Goal: Complete application form

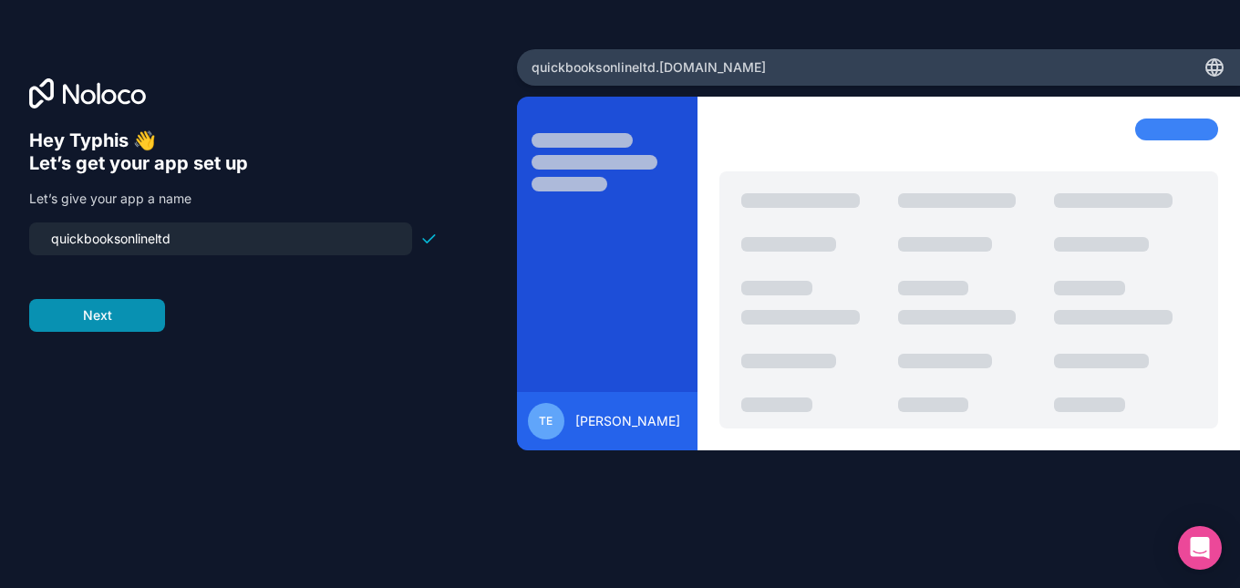
click at [105, 315] on button "Next" at bounding box center [97, 315] width 136 height 33
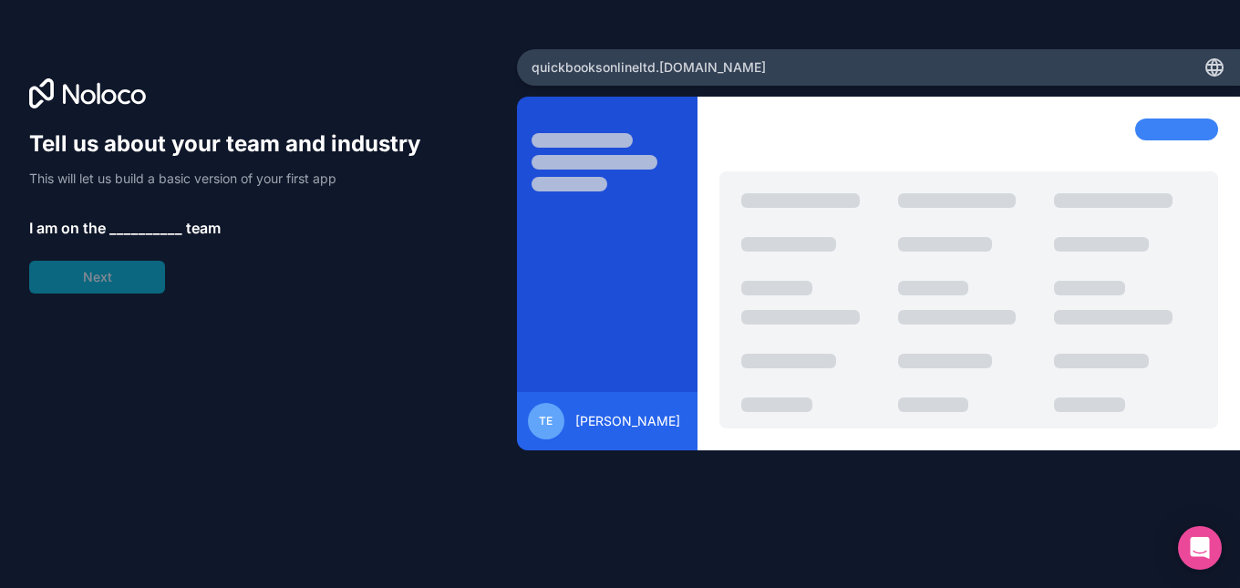
click at [137, 227] on span "__________" at bounding box center [145, 228] width 73 height 22
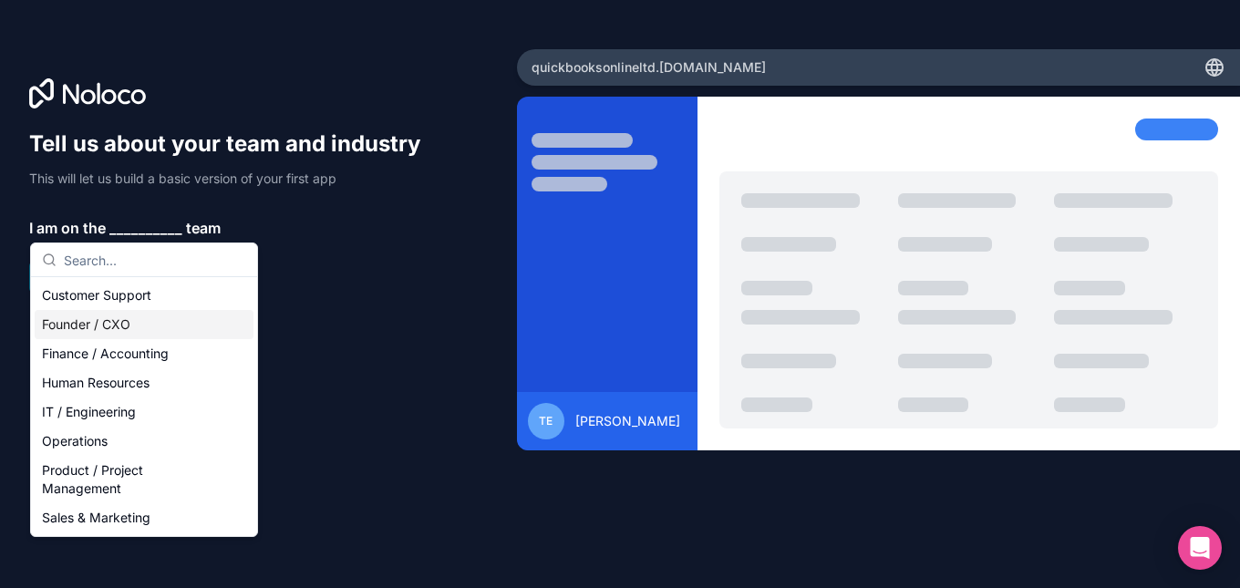
click at [98, 332] on div "Founder / CXO" at bounding box center [144, 324] width 219 height 29
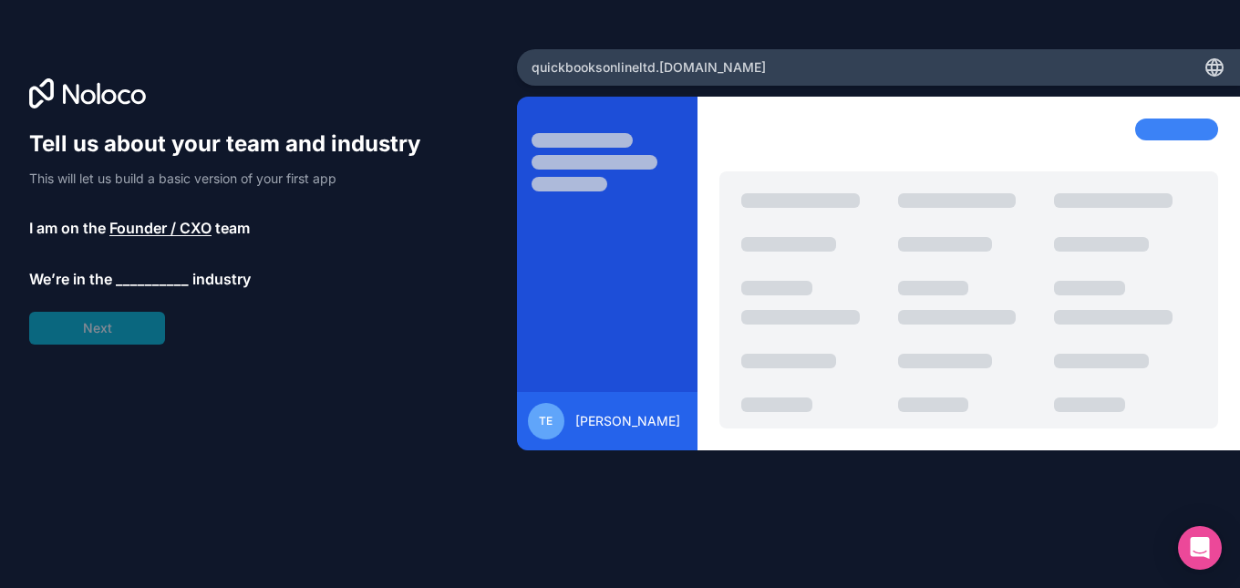
click at [142, 278] on span "__________" at bounding box center [152, 279] width 73 height 22
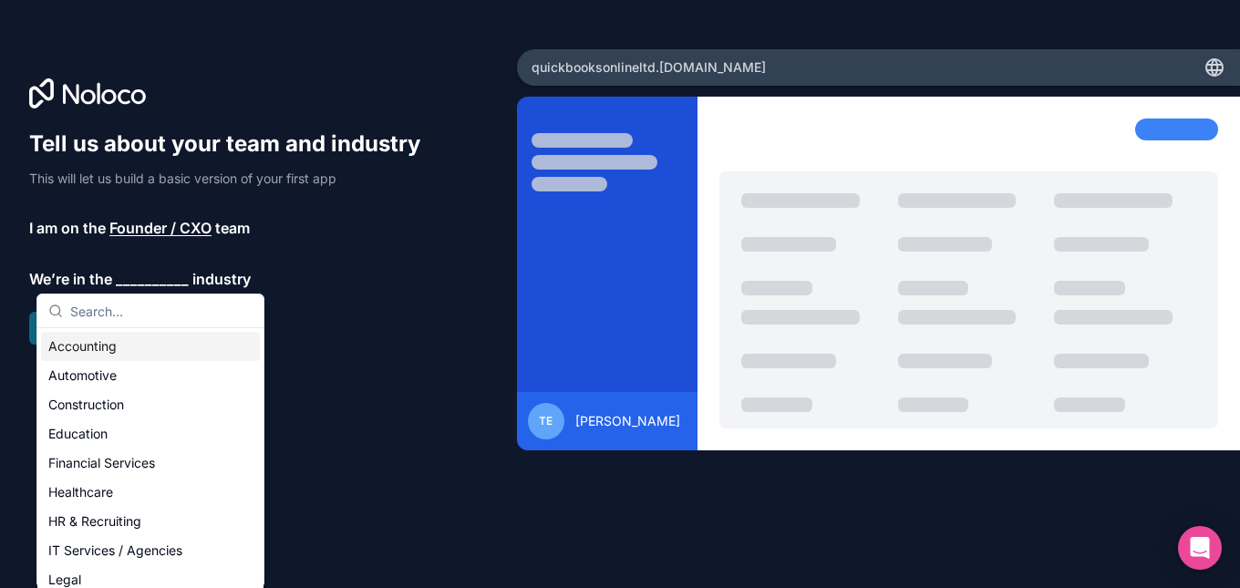
click at [124, 350] on div "Accounting" at bounding box center [150, 346] width 219 height 29
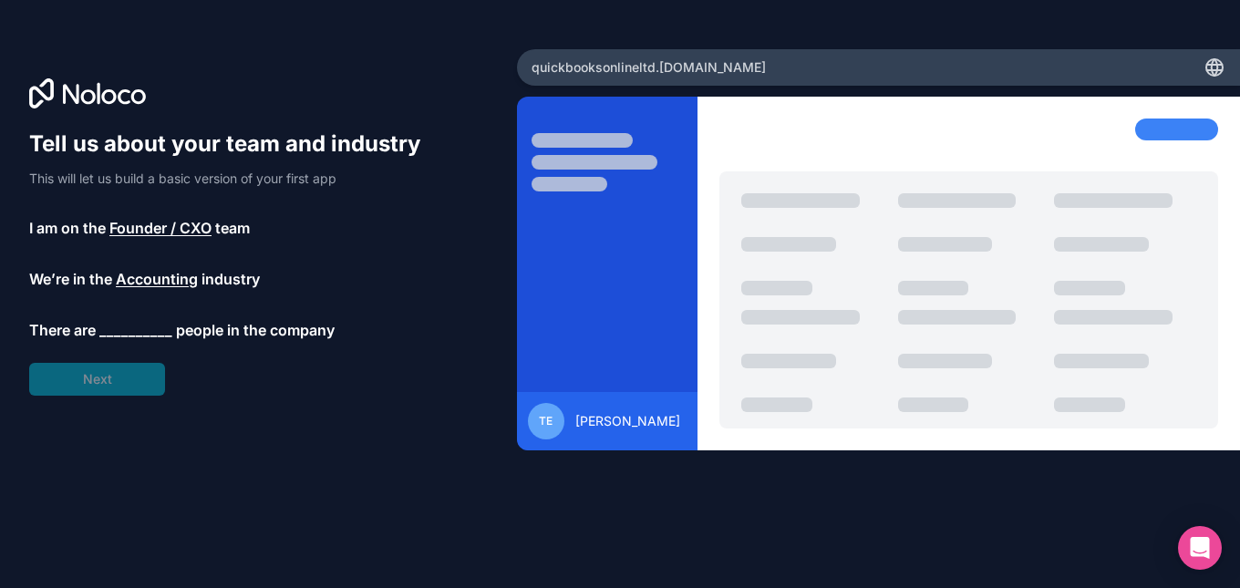
click at [132, 336] on span "__________" at bounding box center [135, 330] width 73 height 22
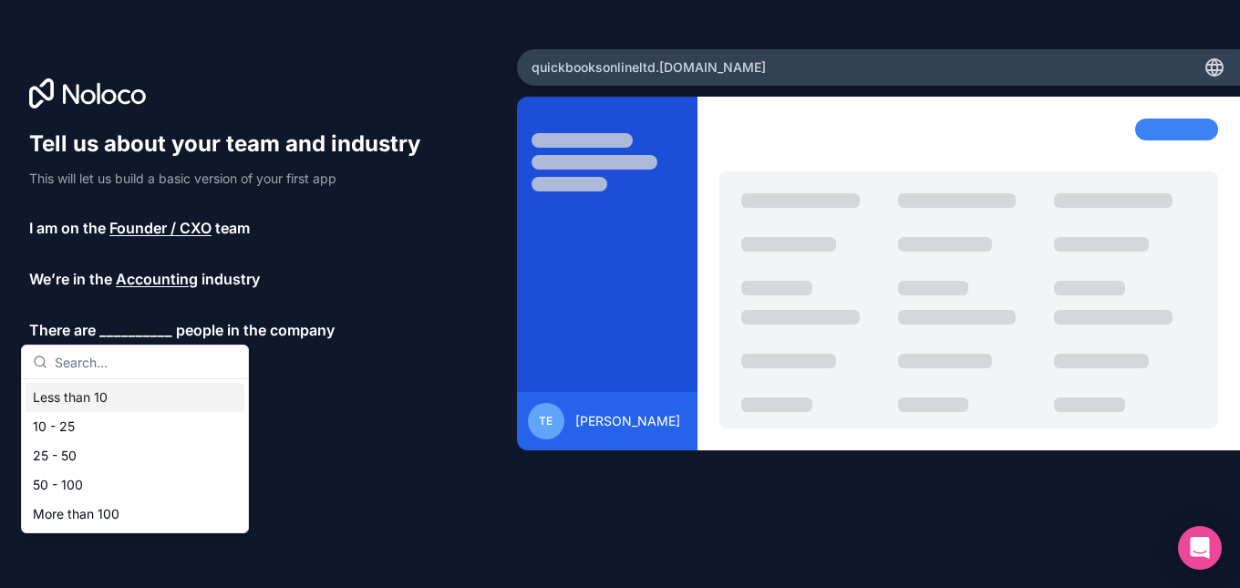
click at [107, 398] on div "Less than 10" at bounding box center [135, 397] width 219 height 29
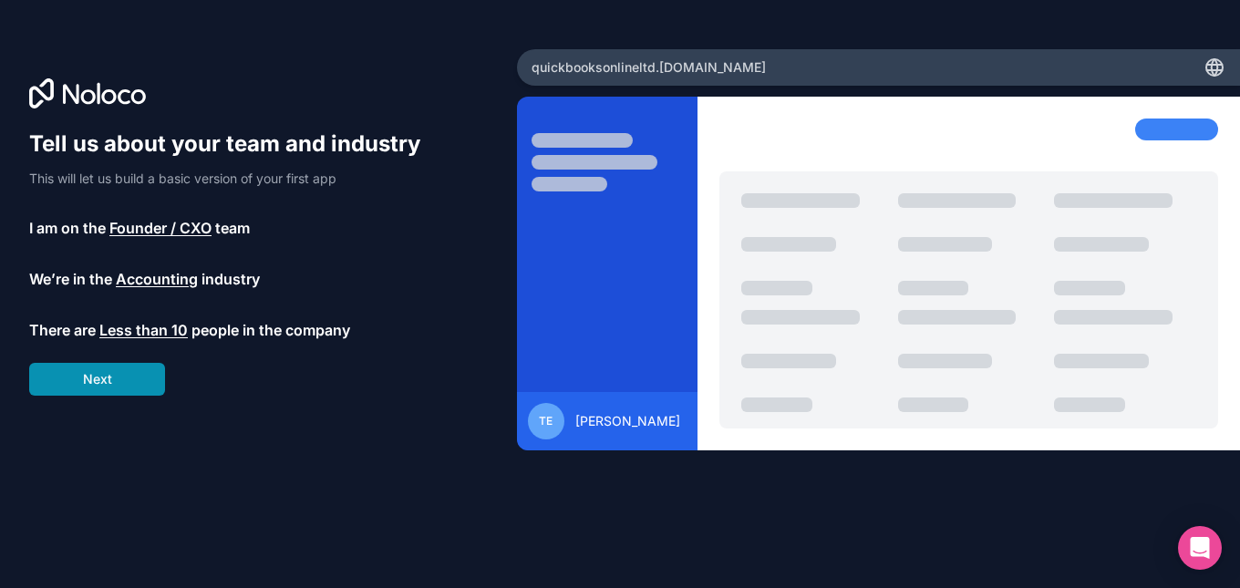
click at [108, 380] on button "Next" at bounding box center [97, 379] width 136 height 33
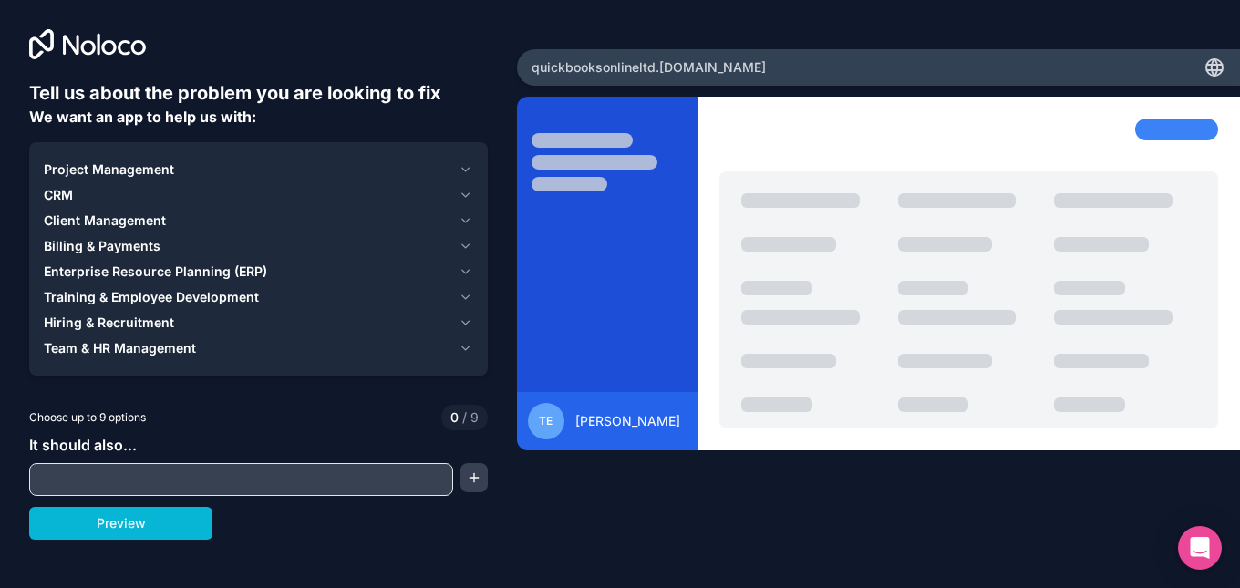
click at [112, 480] on input "text" at bounding box center [241, 480] width 415 height 26
type input "create payroll"
click at [150, 529] on button "Preview" at bounding box center [120, 523] width 183 height 33
click at [461, 350] on icon "button" at bounding box center [466, 348] width 14 height 15
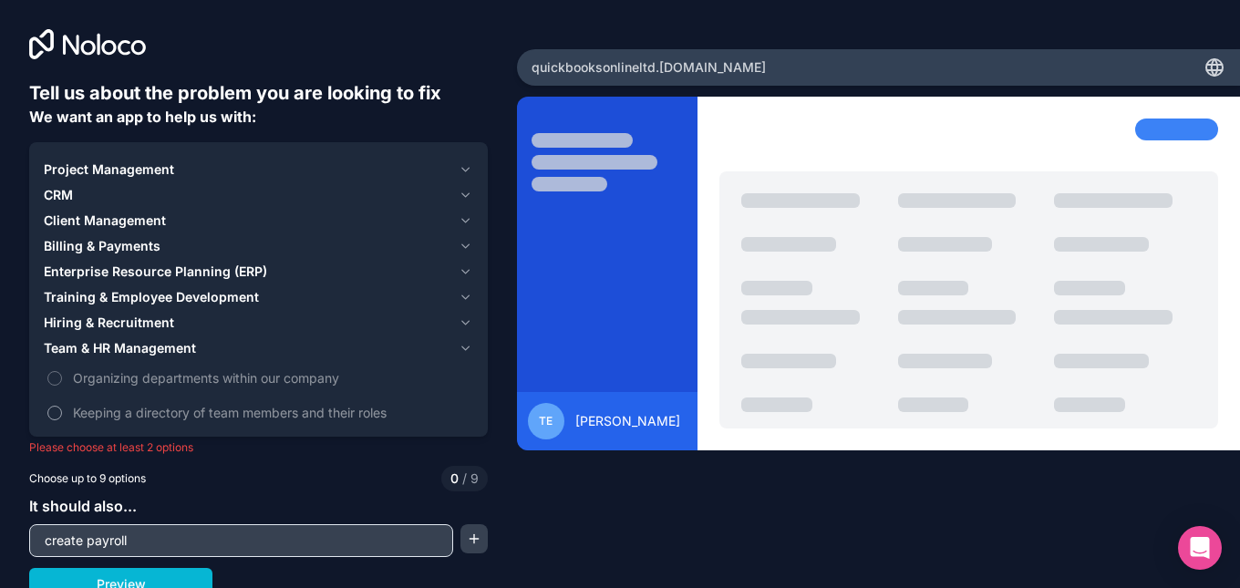
click at [298, 410] on span "Keeping a directory of team members and their roles" at bounding box center [271, 412] width 397 height 19
click at [62, 410] on button "Keeping a directory of team members and their roles" at bounding box center [54, 413] width 15 height 15
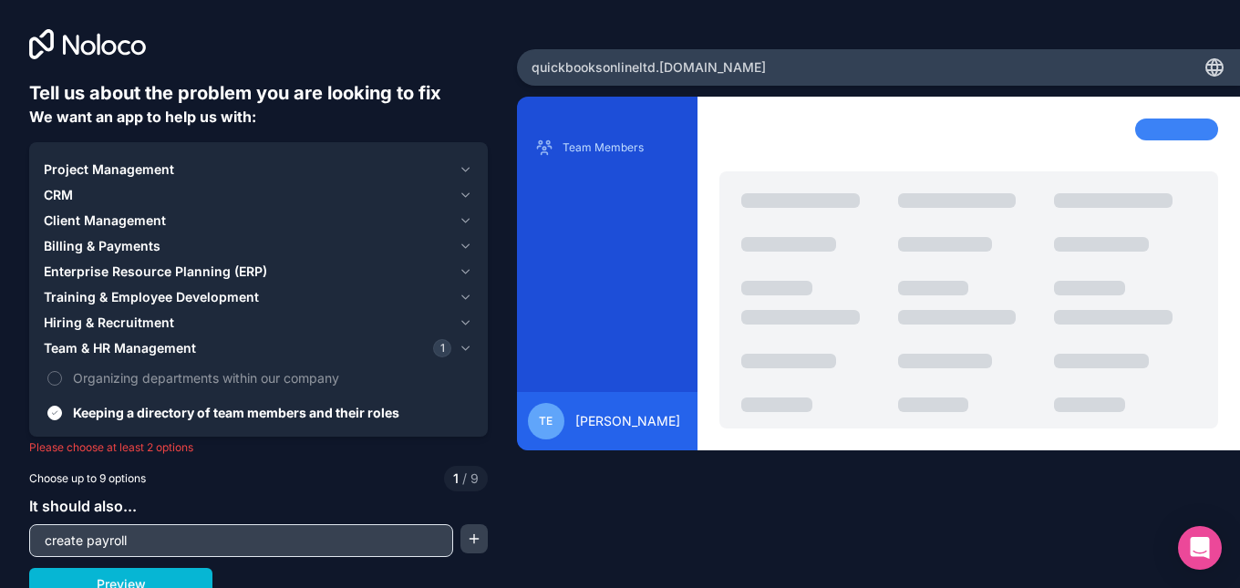
scroll to position [13, 0]
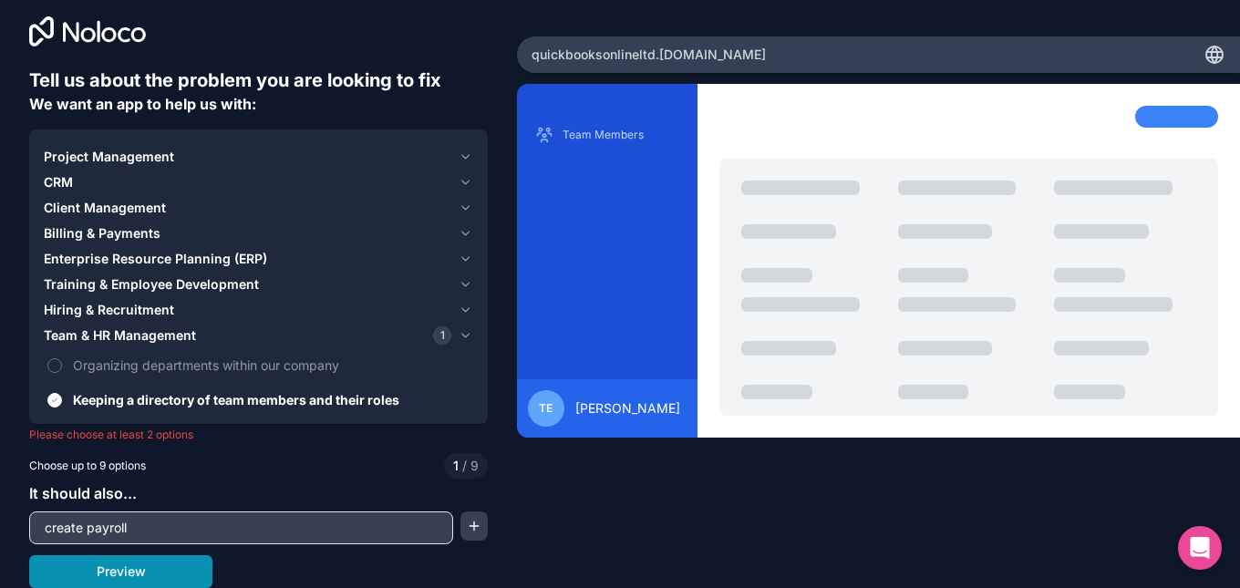
click at [158, 569] on button "Preview" at bounding box center [120, 571] width 183 height 33
click at [151, 535] on input "create payroll" at bounding box center [241, 528] width 415 height 26
click at [47, 364] on button "Organizing departments within our company" at bounding box center [54, 365] width 15 height 15
click at [167, 575] on button "Preview" at bounding box center [120, 571] width 183 height 33
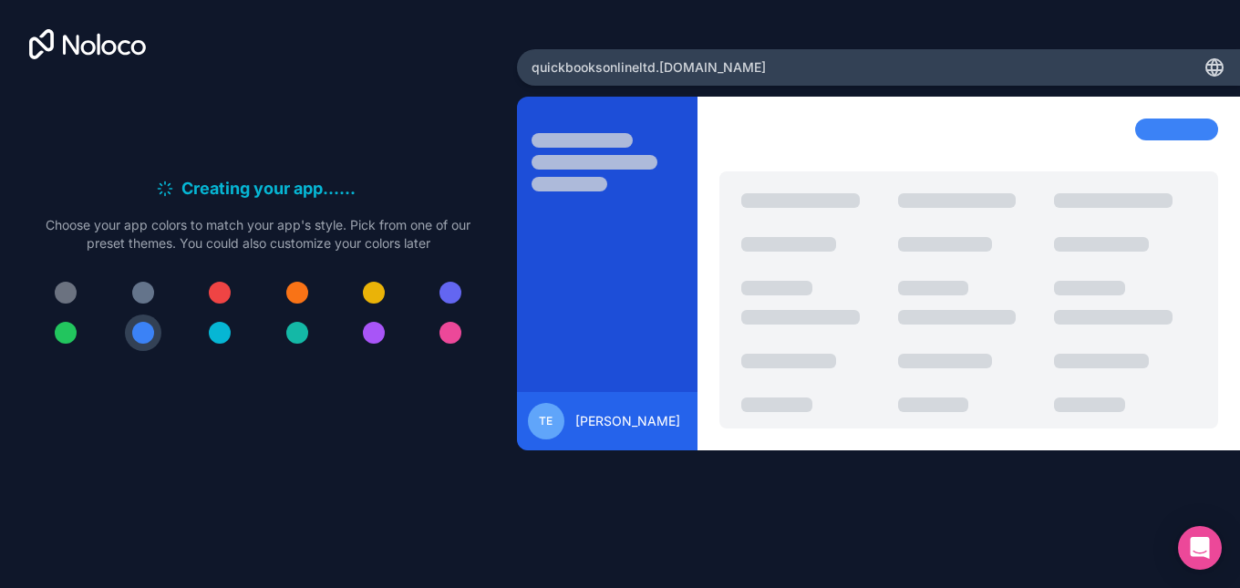
scroll to position [0, 0]
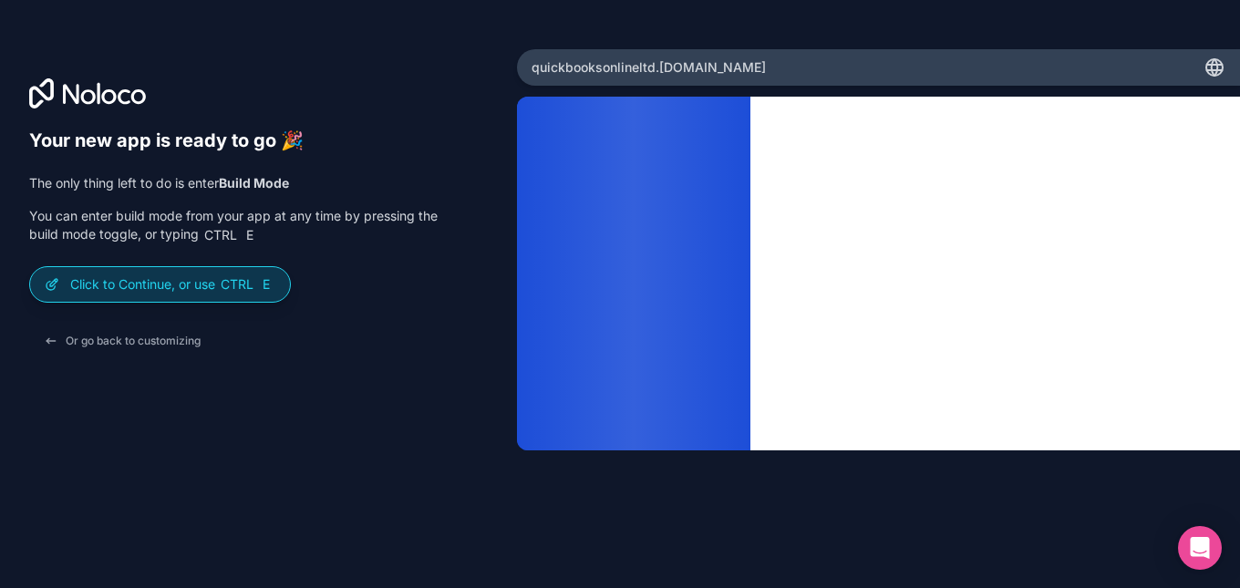
click at [196, 295] on div "Click to Continue, or use Ctrl E" at bounding box center [160, 284] width 260 height 35
